Goal: Information Seeking & Learning: Learn about a topic

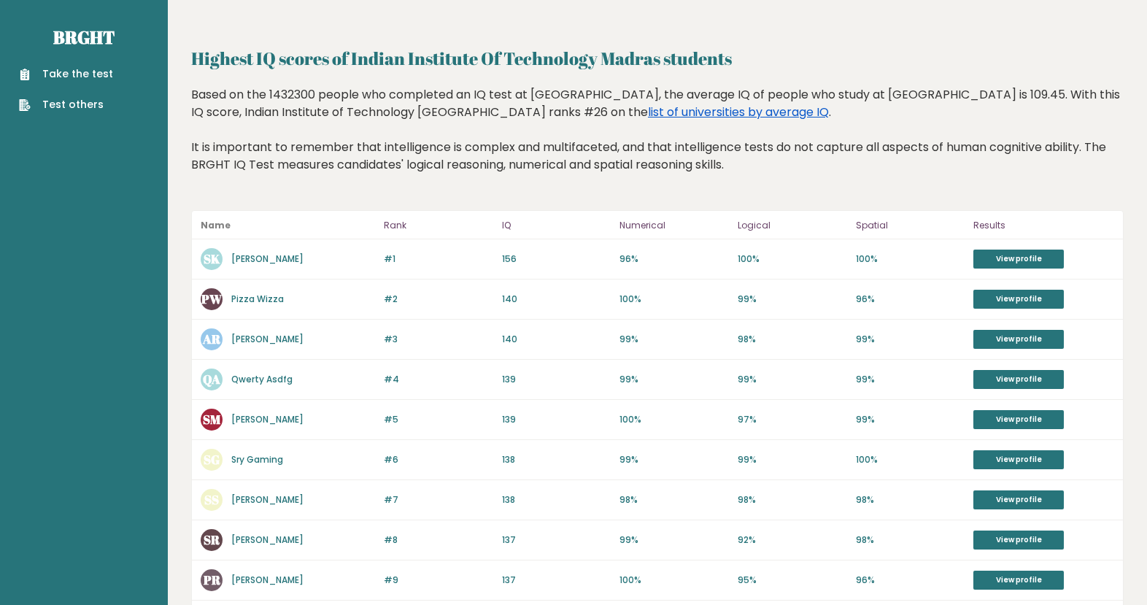
click at [684, 115] on link "list of universities by average IQ" at bounding box center [738, 112] width 181 height 17
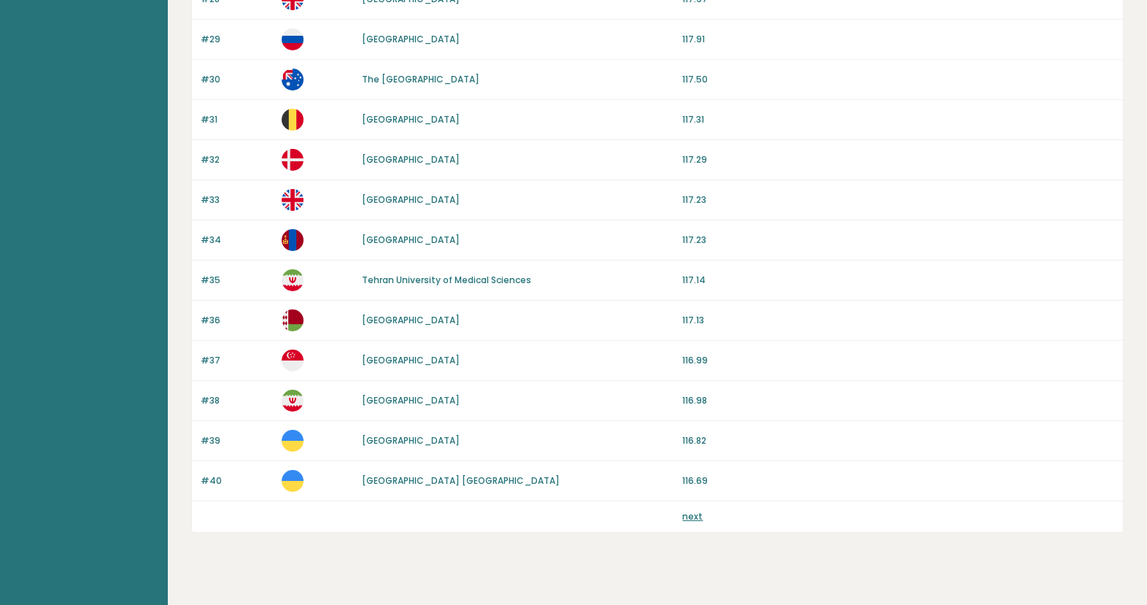
scroll to position [1290, 0]
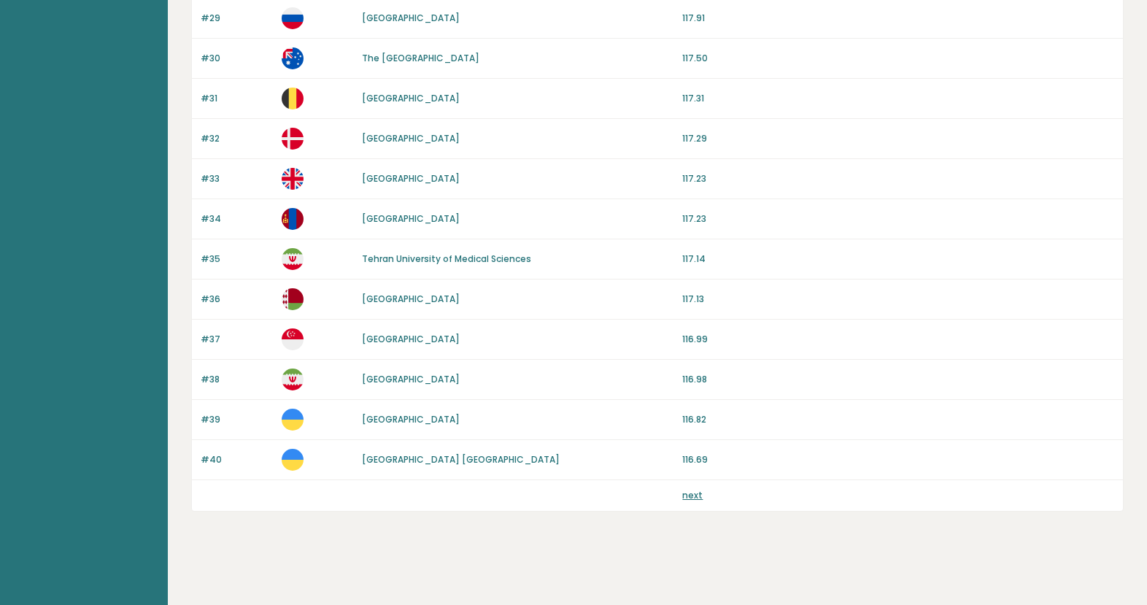
click at [693, 493] on link "next" at bounding box center [692, 495] width 20 height 12
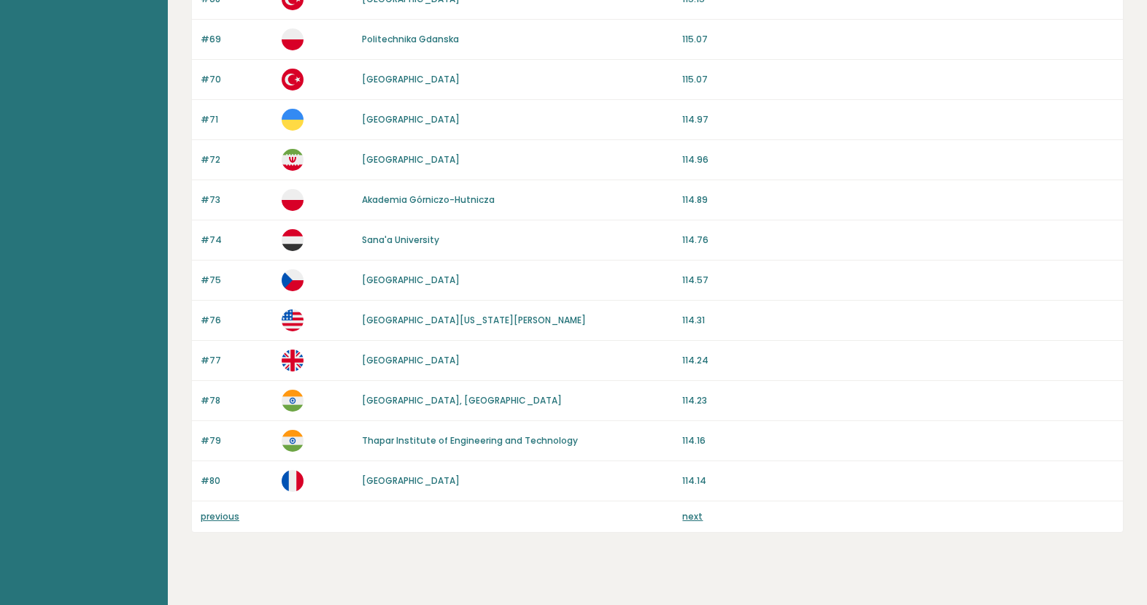
scroll to position [1290, 0]
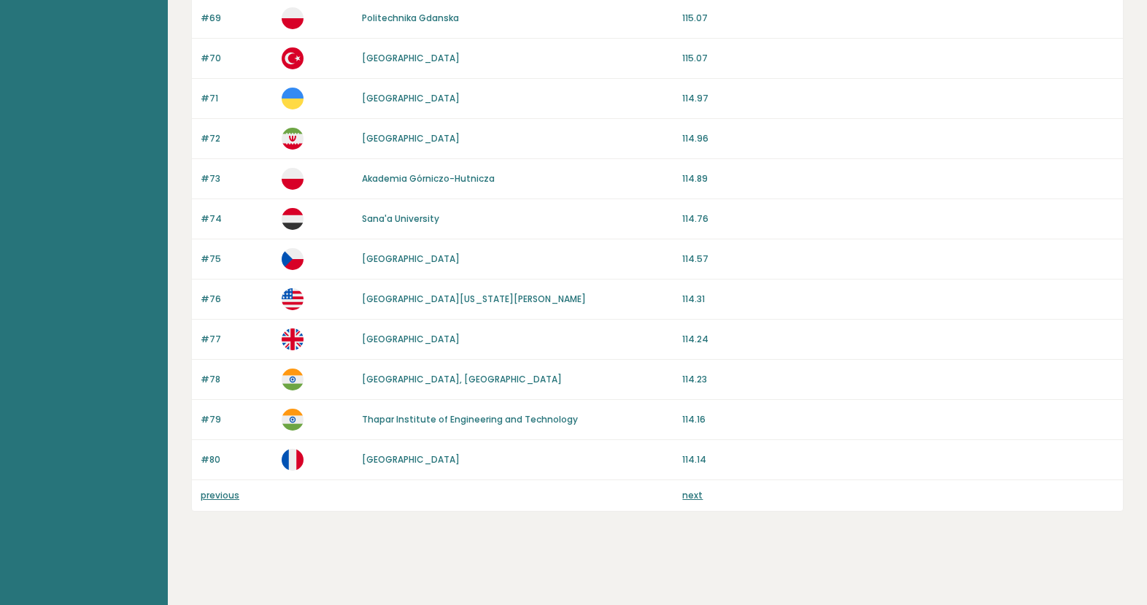
click at [694, 495] on link "next" at bounding box center [692, 495] width 20 height 12
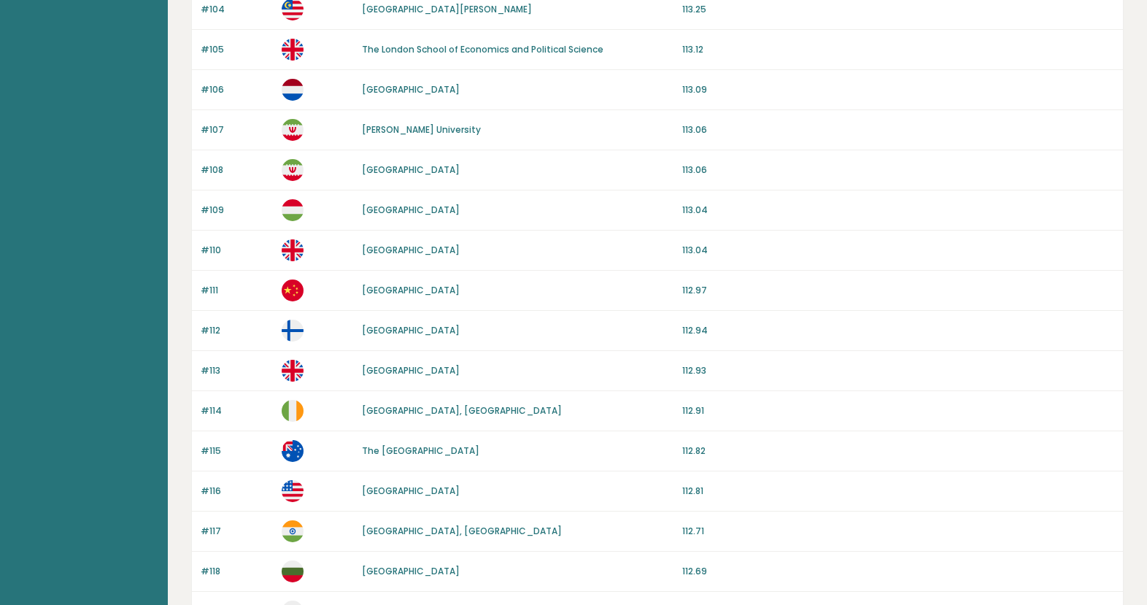
scroll to position [1290, 0]
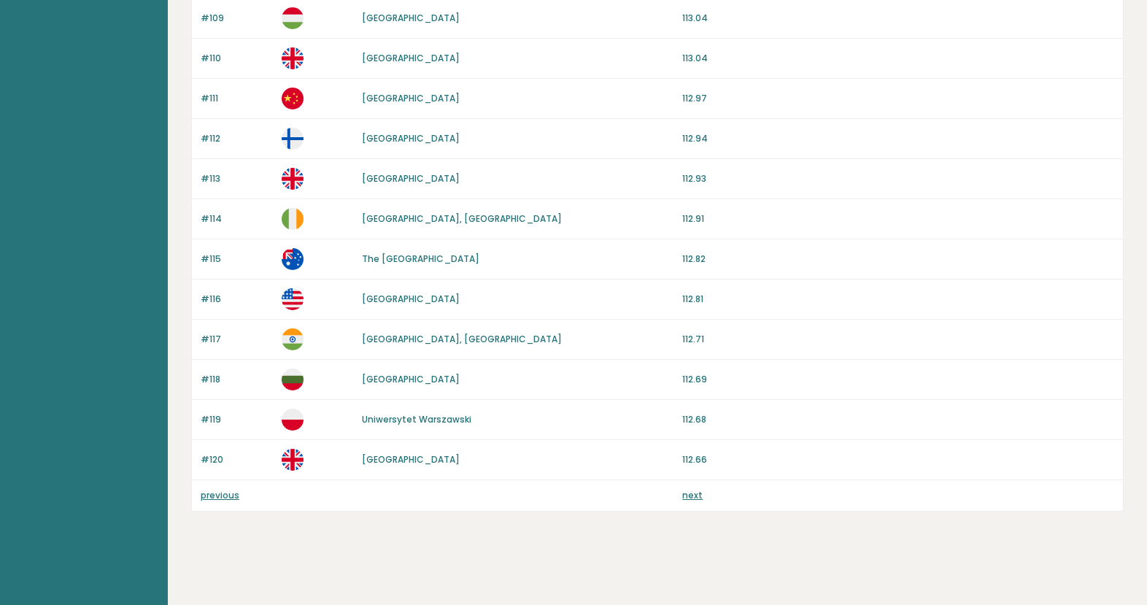
click at [689, 495] on link "next" at bounding box center [692, 495] width 20 height 12
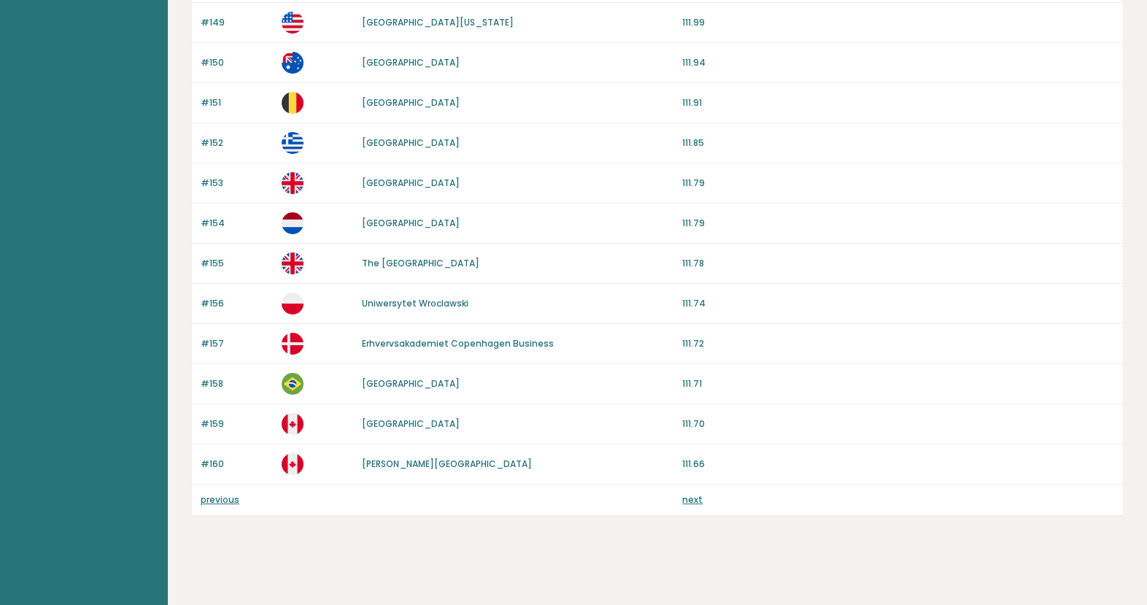
scroll to position [1290, 0]
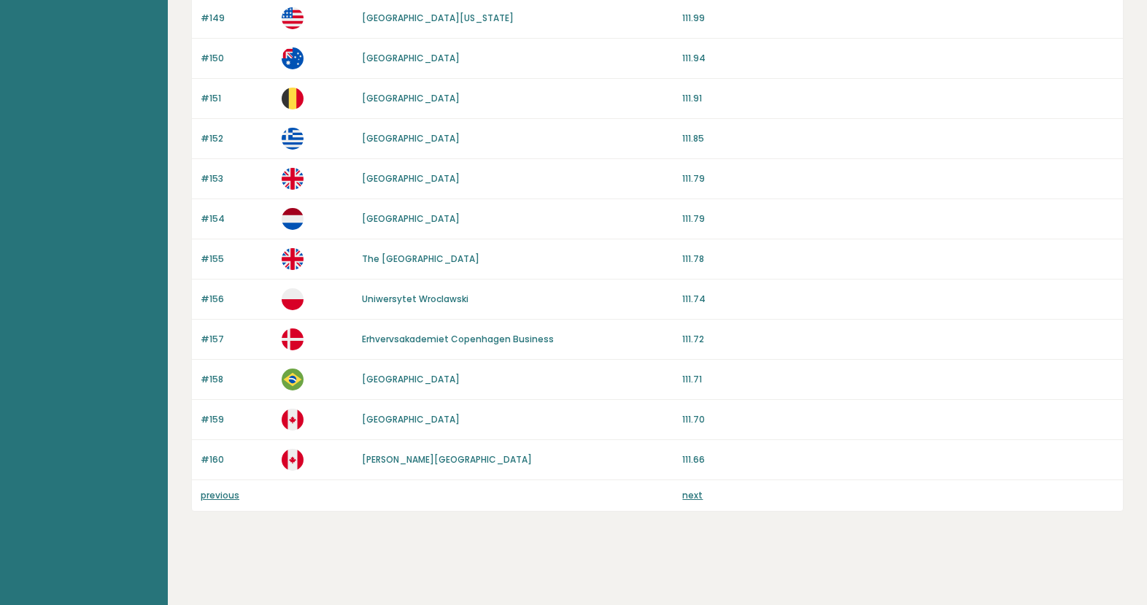
click at [689, 495] on link "next" at bounding box center [692, 495] width 20 height 12
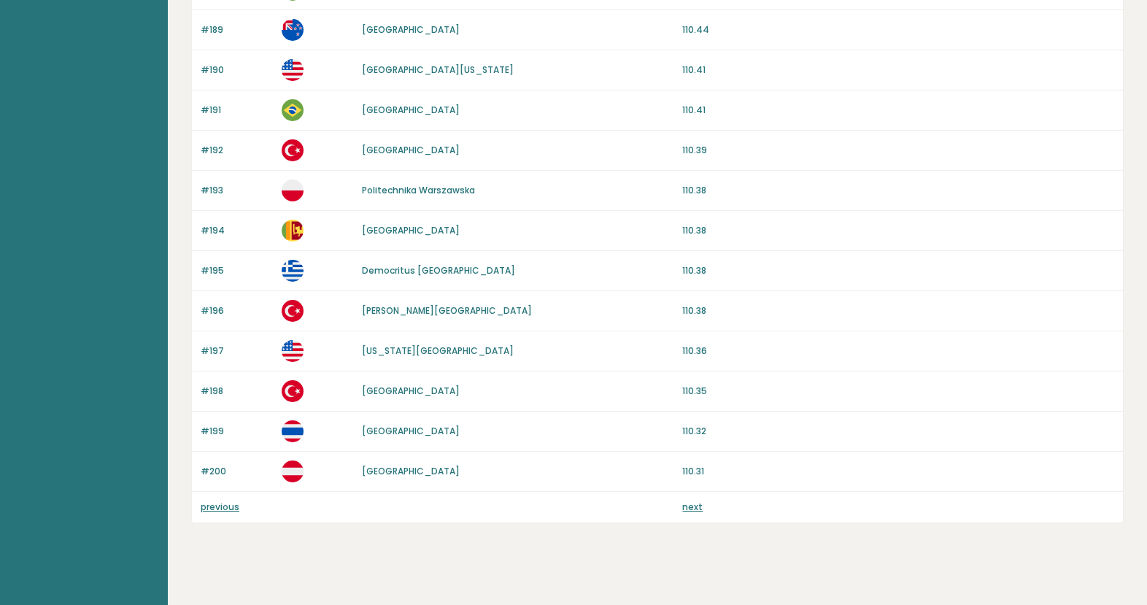
scroll to position [1290, 0]
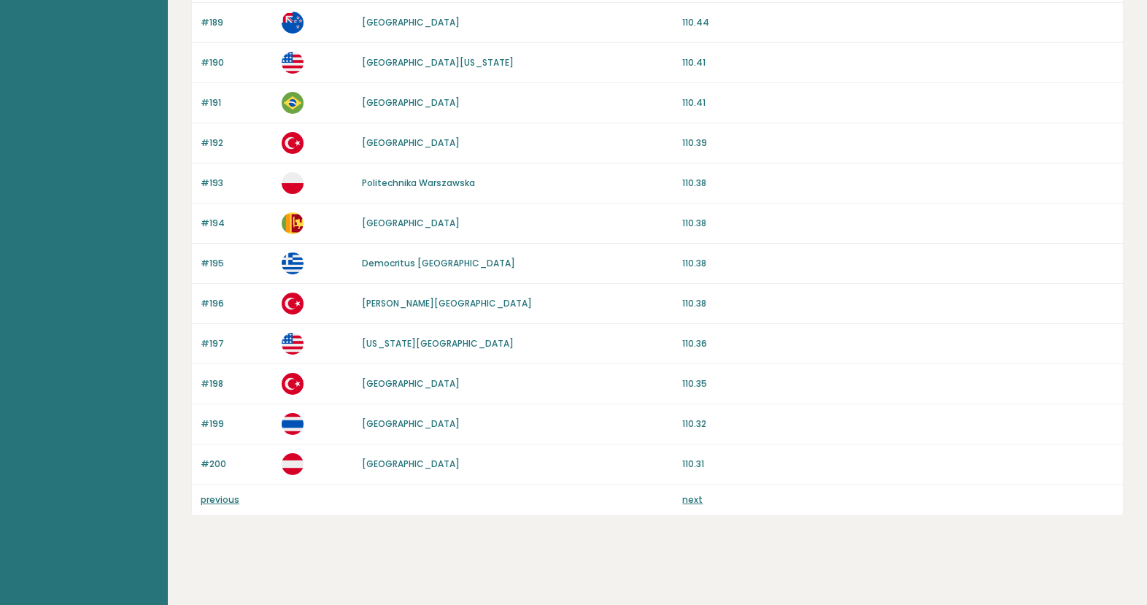
click at [693, 493] on link "next" at bounding box center [692, 499] width 20 height 12
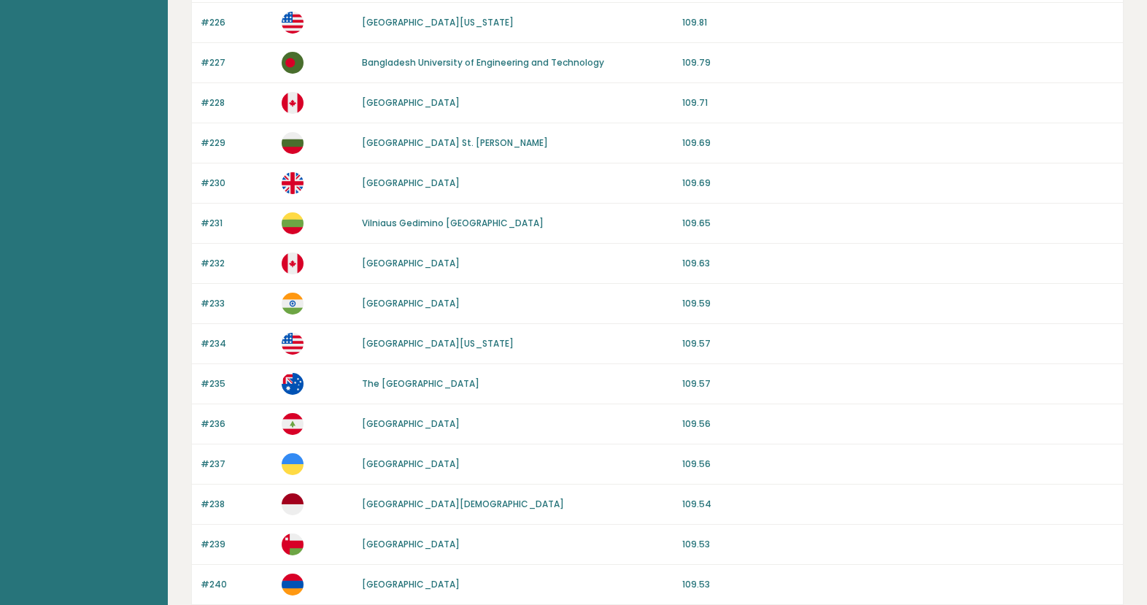
scroll to position [1290, 0]
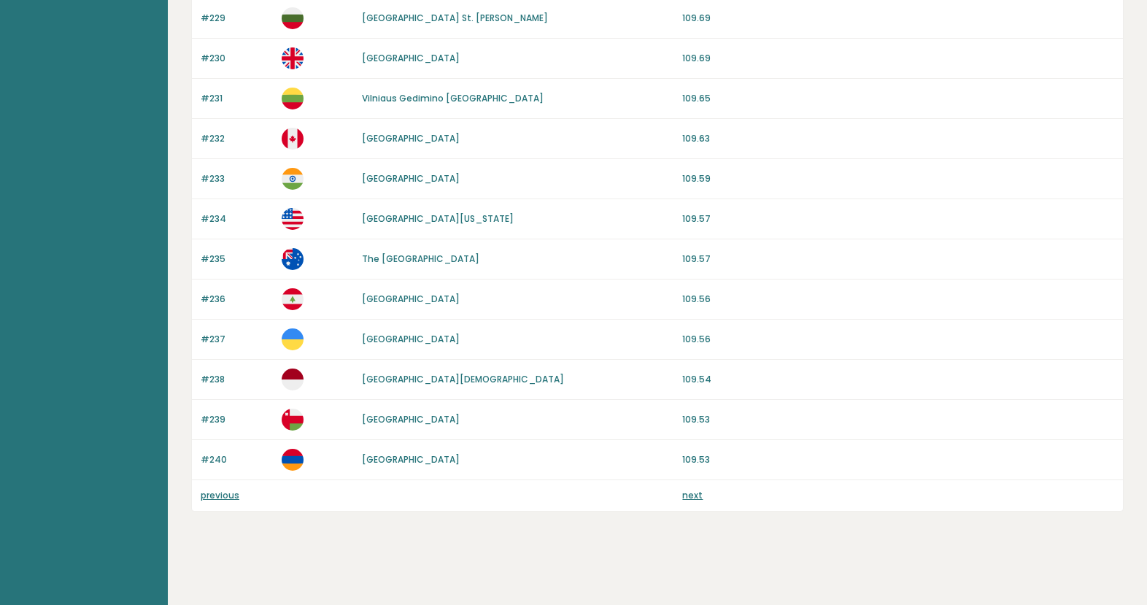
click at [693, 494] on link "next" at bounding box center [692, 495] width 20 height 12
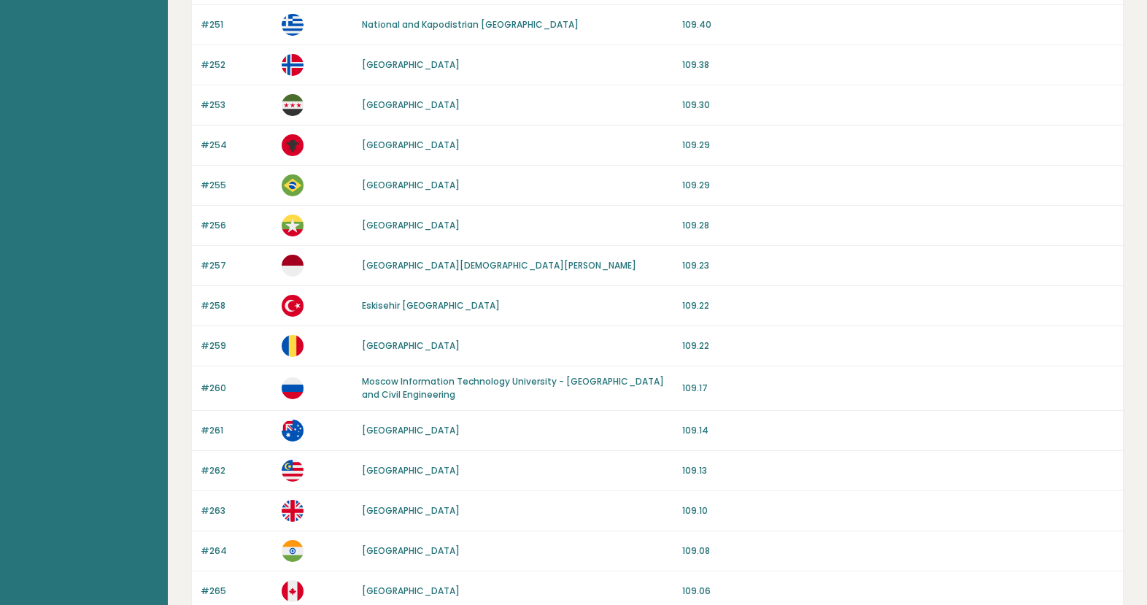
scroll to position [565, 0]
